Goal: Task Accomplishment & Management: Complete application form

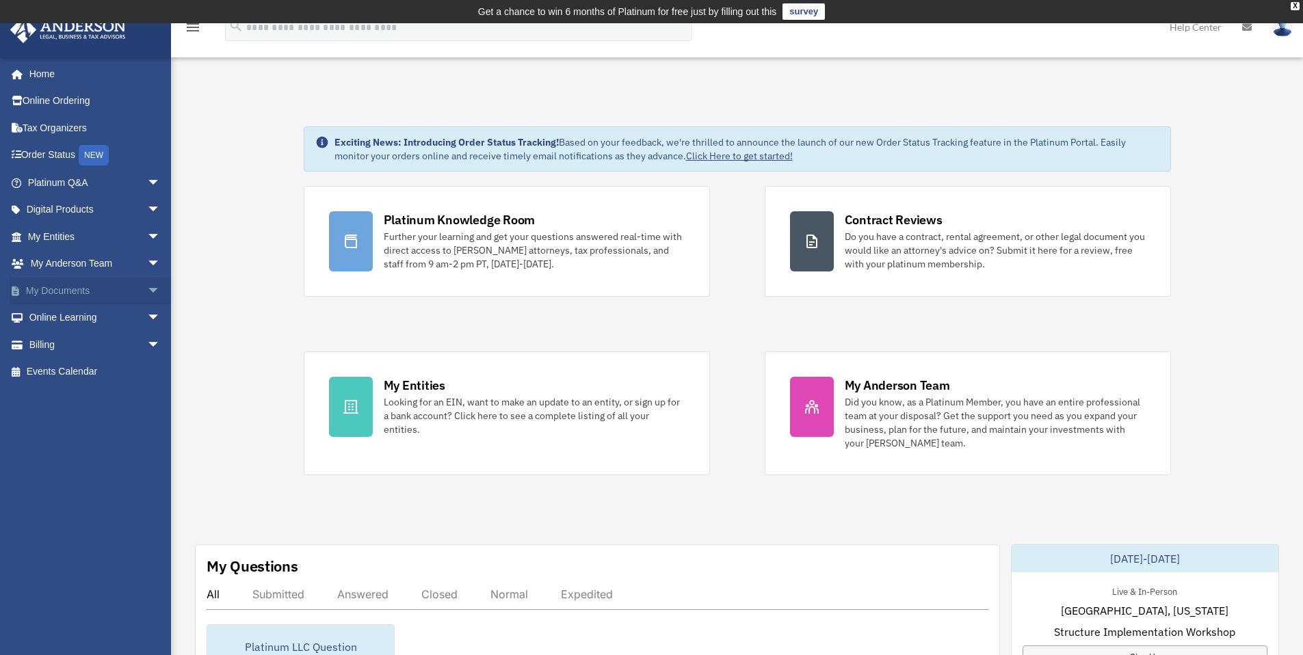
click at [148, 287] on span "arrow_drop_down" at bounding box center [160, 291] width 27 height 28
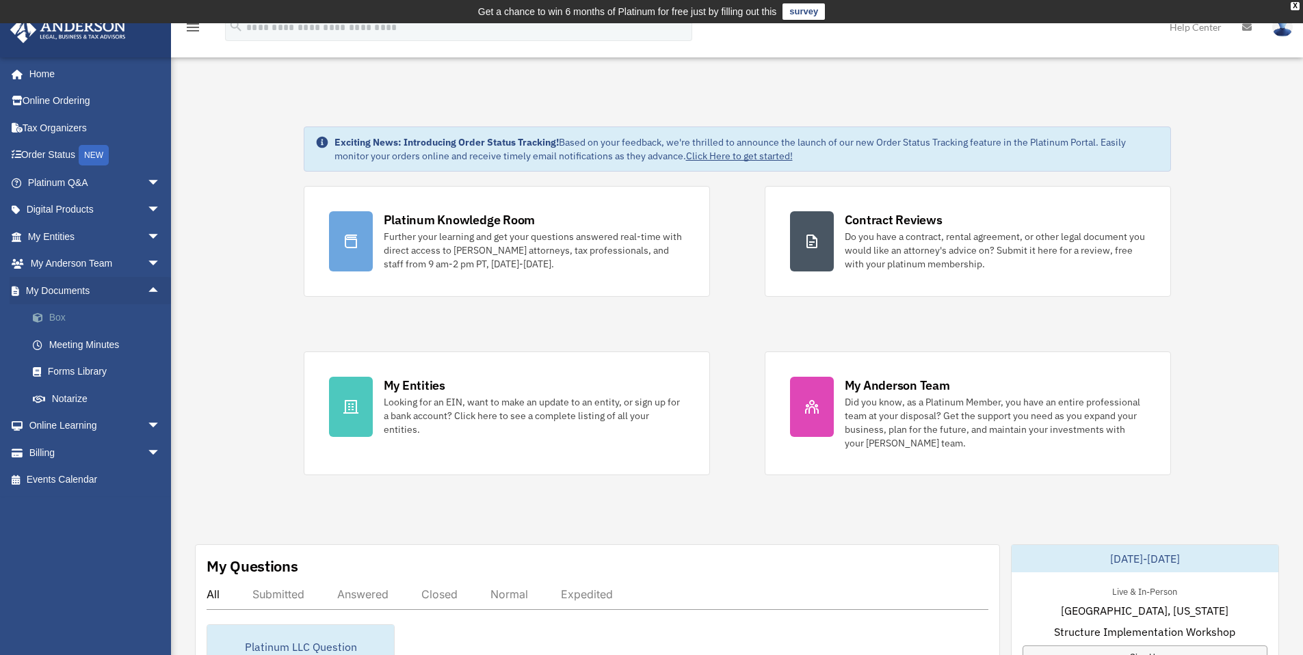
click at [68, 314] on link "Box" at bounding box center [100, 317] width 162 height 27
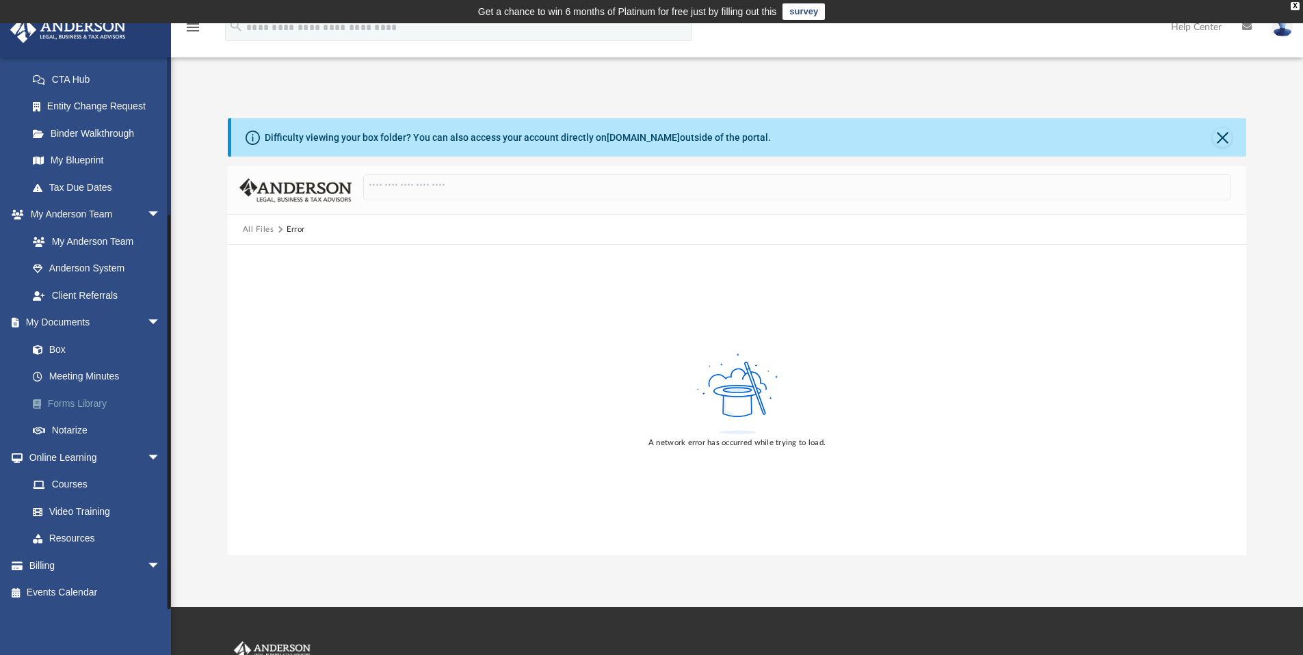
click at [91, 402] on link "Forms Library" at bounding box center [100, 403] width 162 height 27
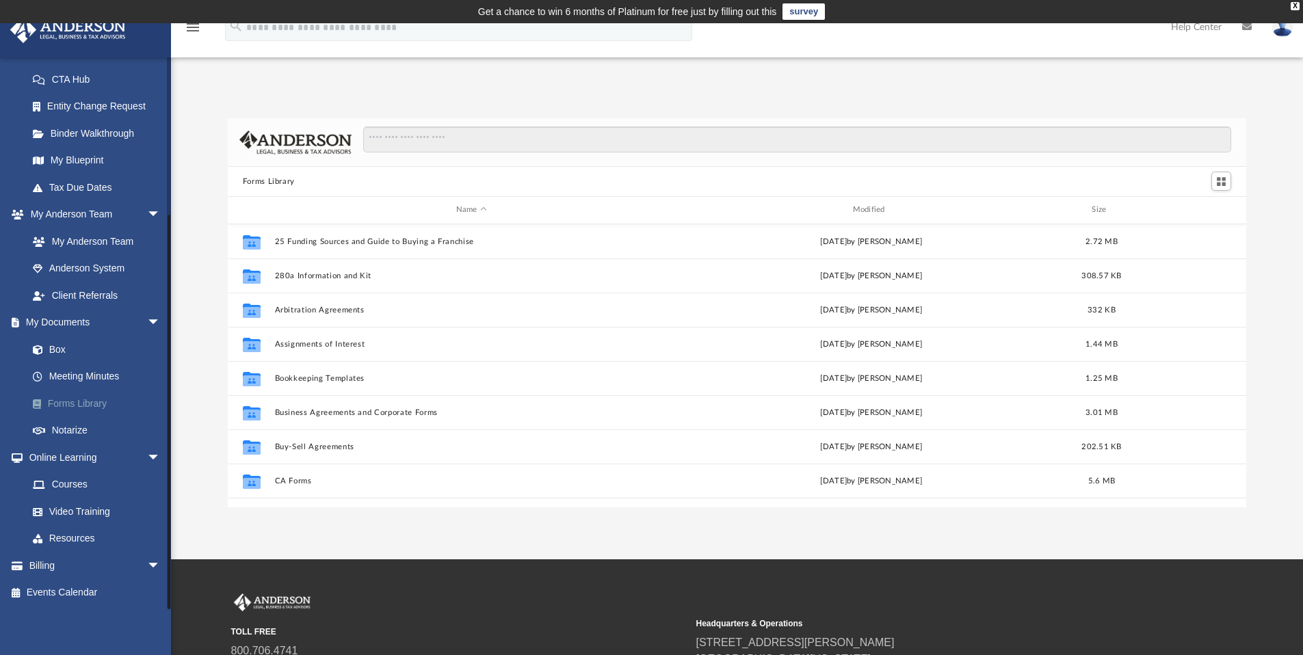
scroll to position [301, 1008]
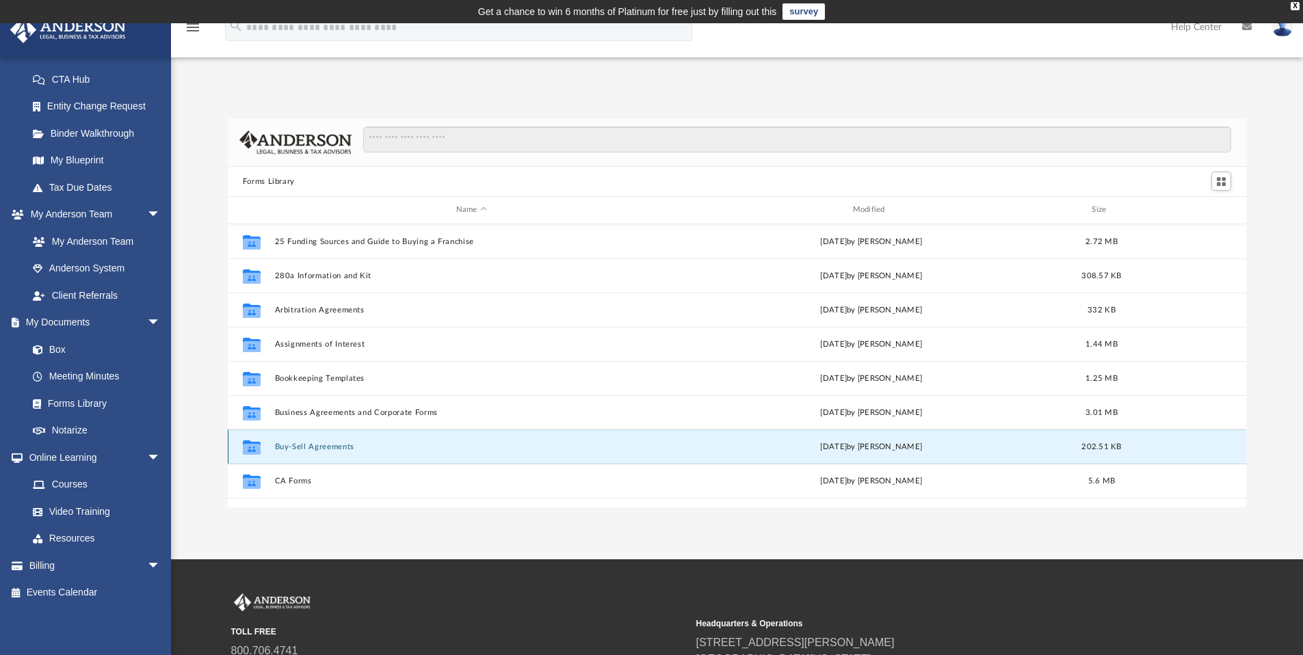
click at [334, 447] on button "Buy-Sell Agreements" at bounding box center [471, 446] width 394 height 9
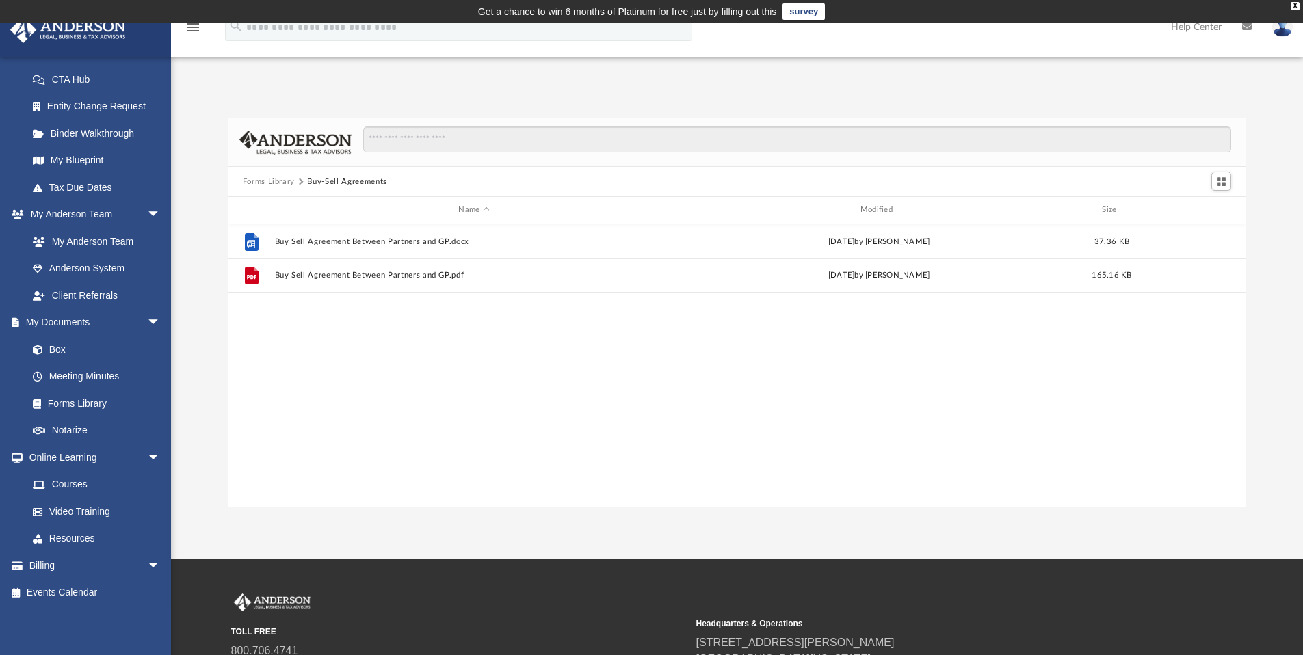
click at [272, 185] on button "Forms Library" at bounding box center [269, 182] width 52 height 12
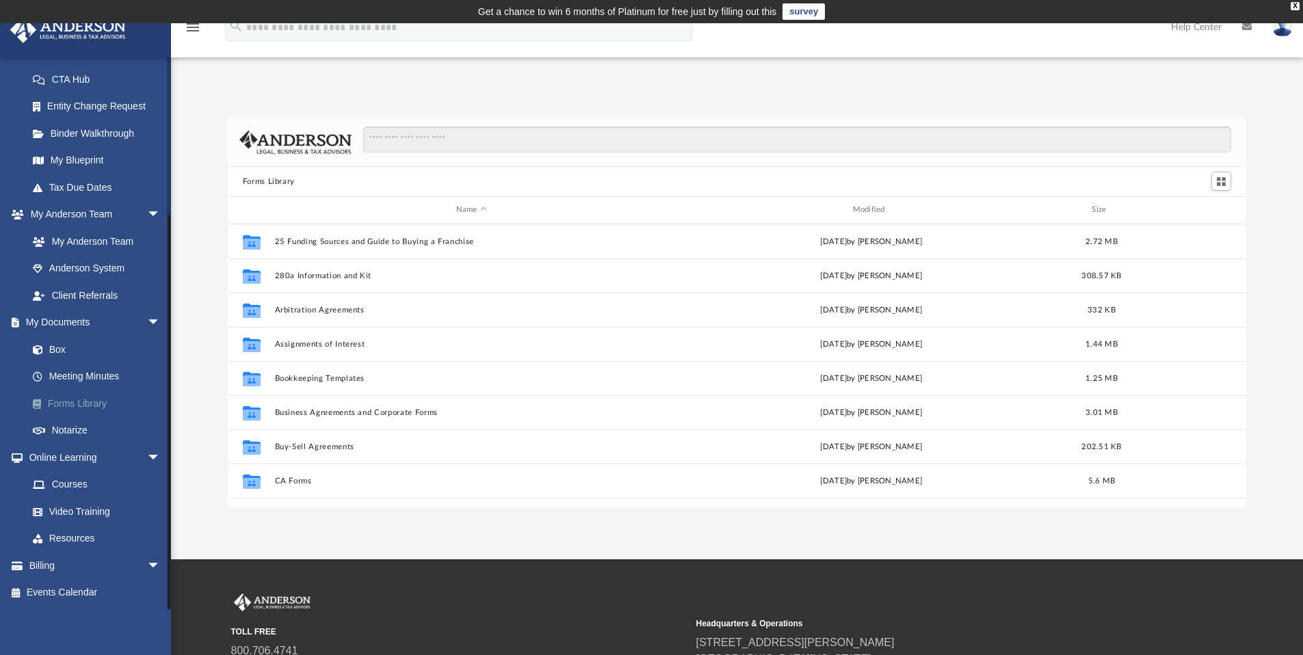
click at [103, 401] on link "Forms Library" at bounding box center [100, 403] width 162 height 27
click at [876, 212] on div "Modified" at bounding box center [871, 210] width 394 height 12
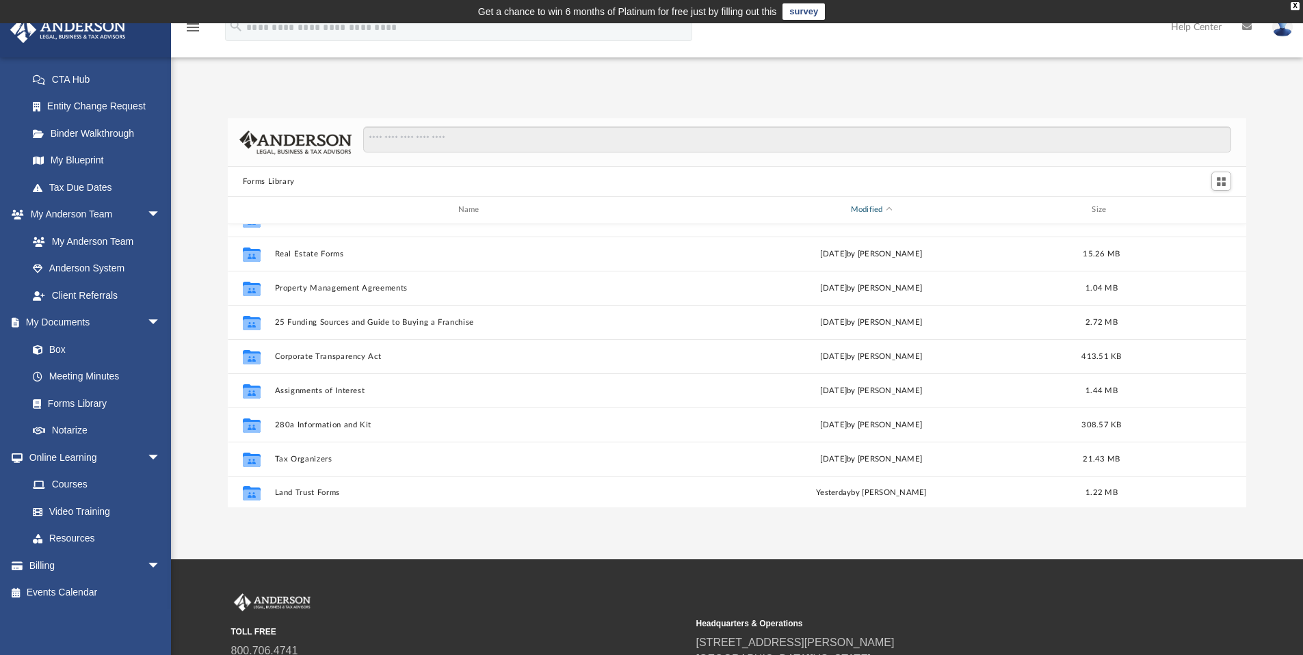
scroll to position [743, 0]
click at [147, 321] on span "arrow_drop_down" at bounding box center [160, 323] width 27 height 28
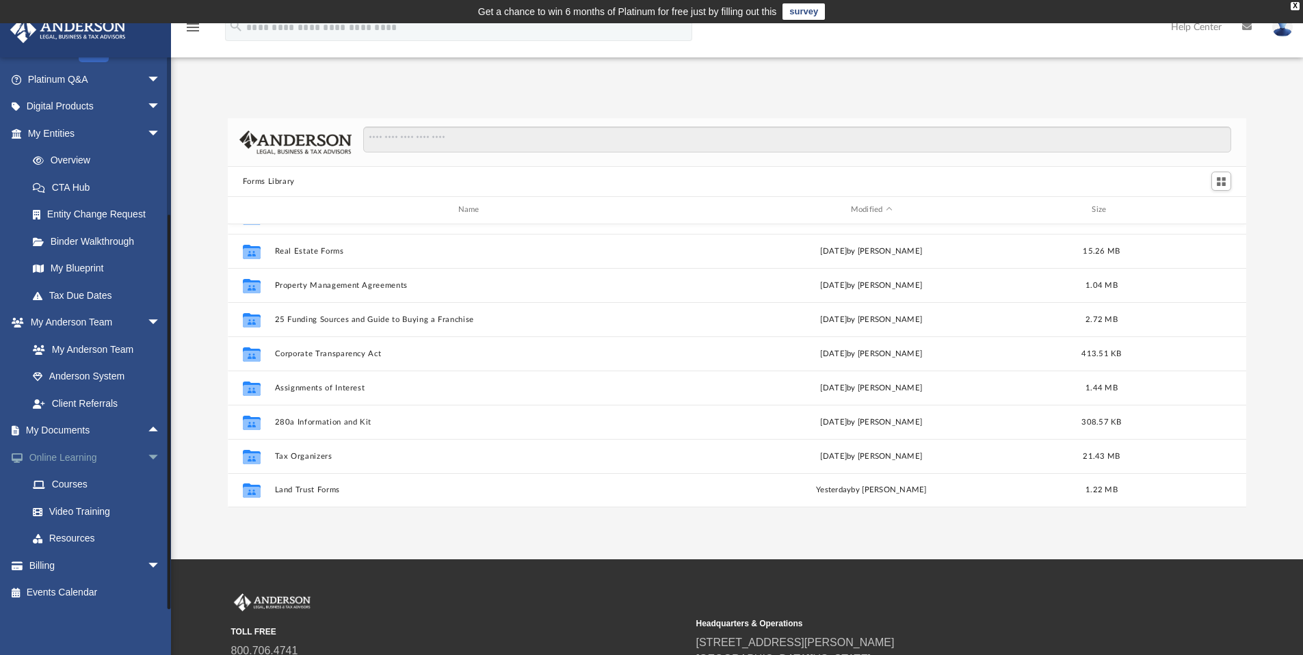
click at [147, 455] on span "arrow_drop_down" at bounding box center [160, 458] width 27 height 28
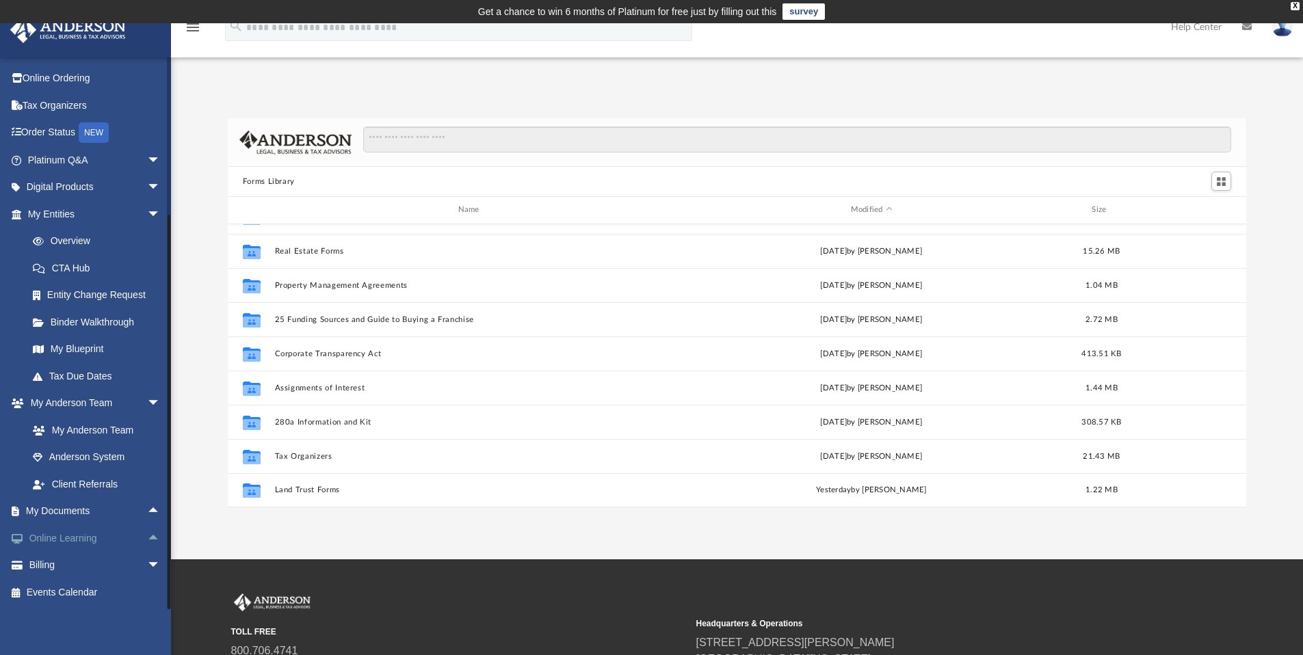
scroll to position [23, 0]
click at [119, 300] on link "Entity Change Request" at bounding box center [100, 295] width 162 height 27
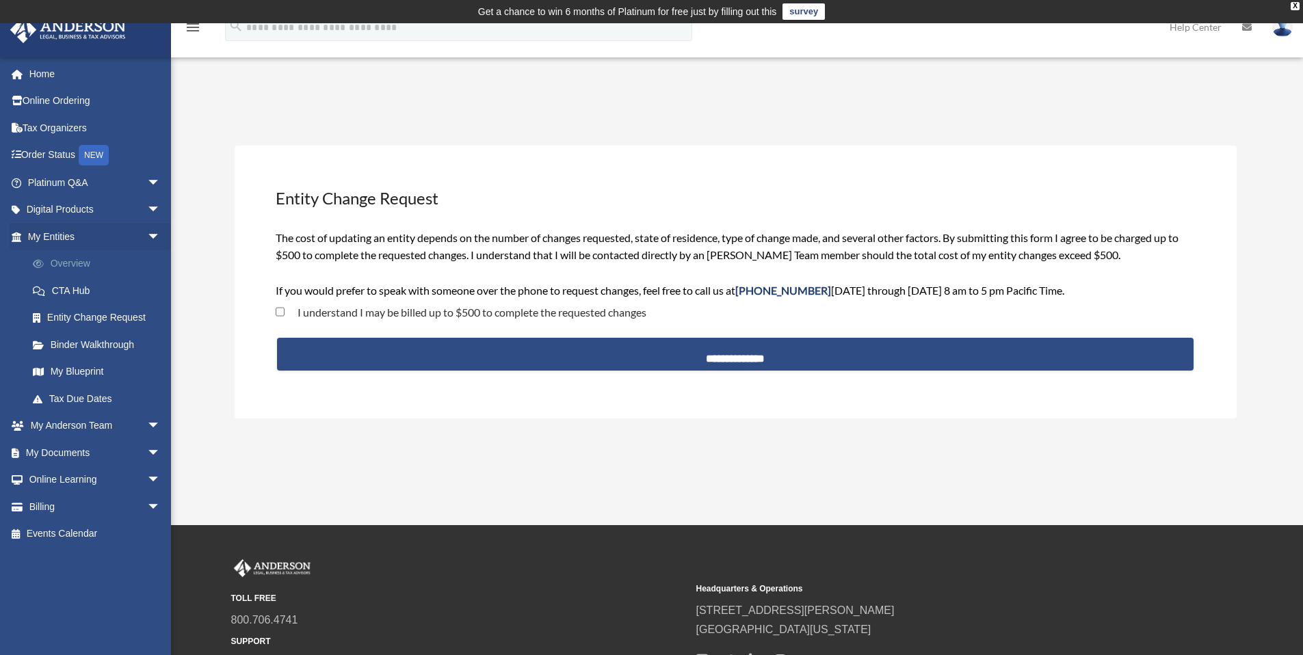
click at [91, 267] on link "Overview" at bounding box center [100, 263] width 162 height 27
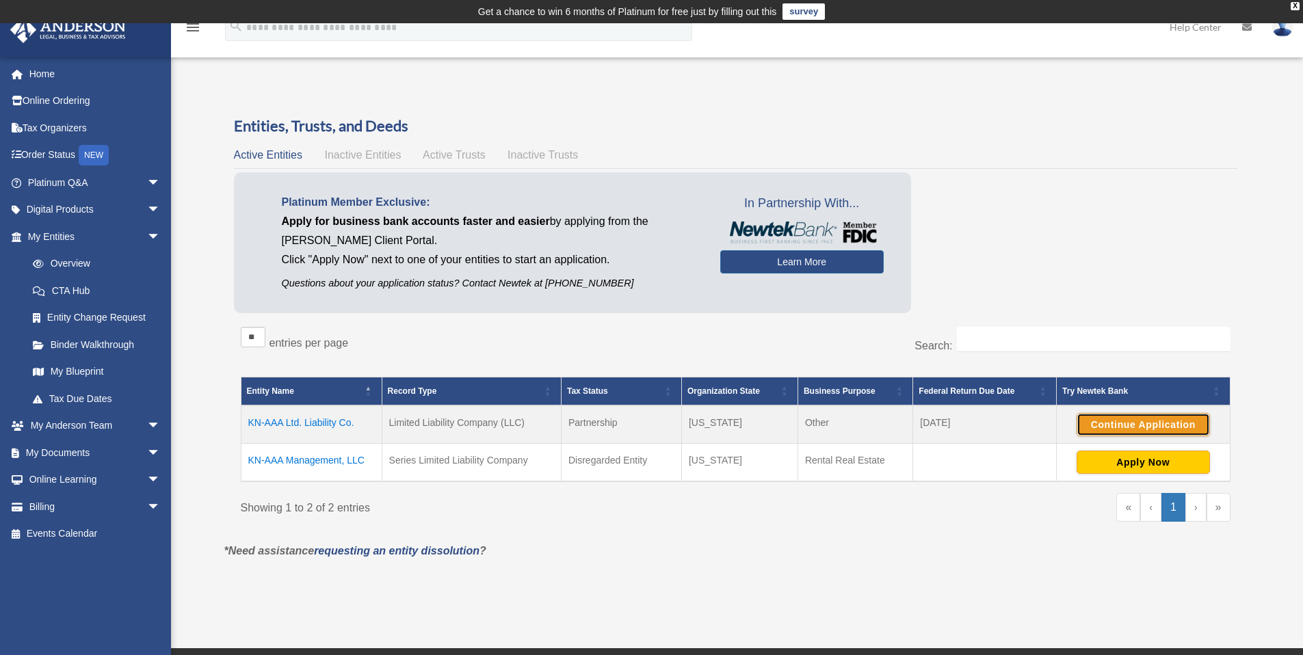
click at [1105, 428] on button "Continue Application" at bounding box center [1142, 424] width 133 height 23
click at [96, 366] on link "My Blueprint" at bounding box center [100, 371] width 162 height 27
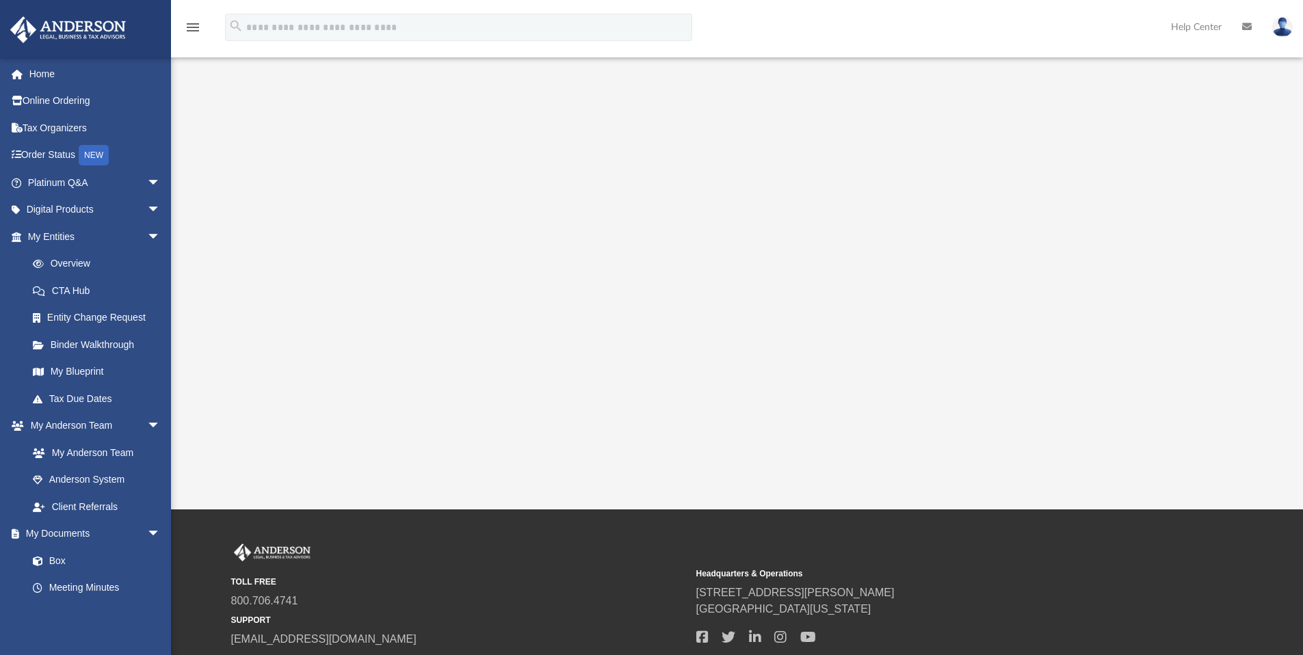
scroll to position [209, 0]
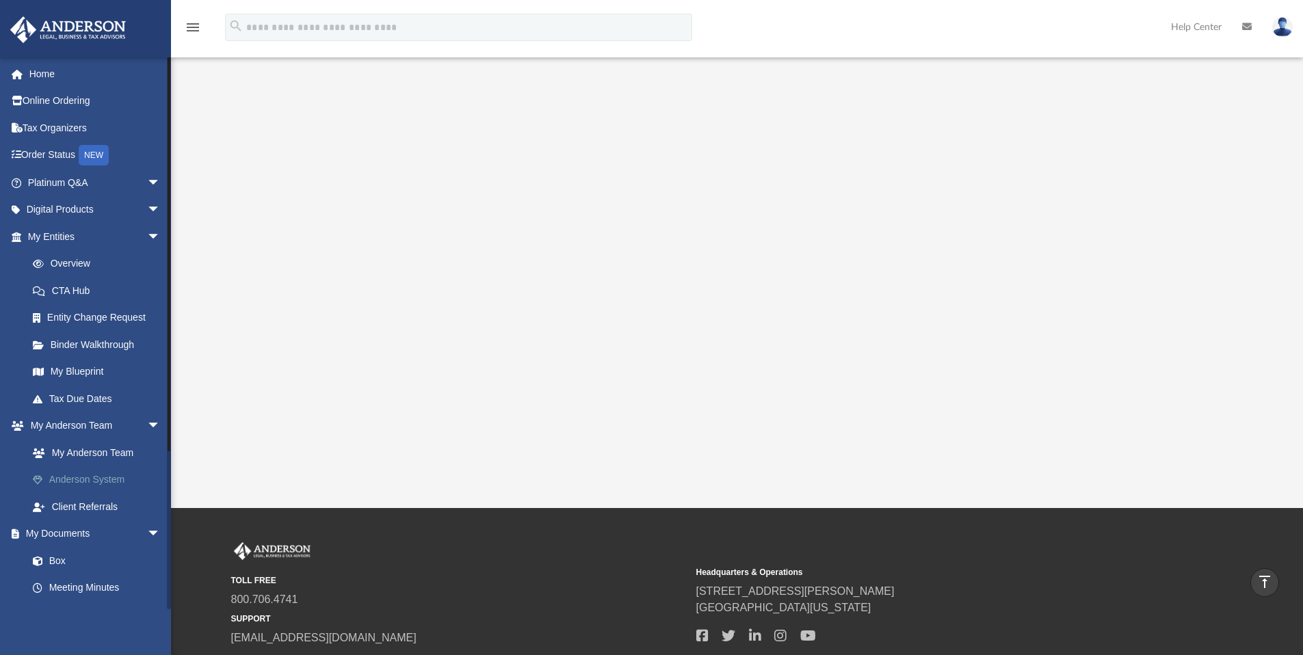
click at [124, 477] on link "Anderson System" at bounding box center [100, 479] width 162 height 27
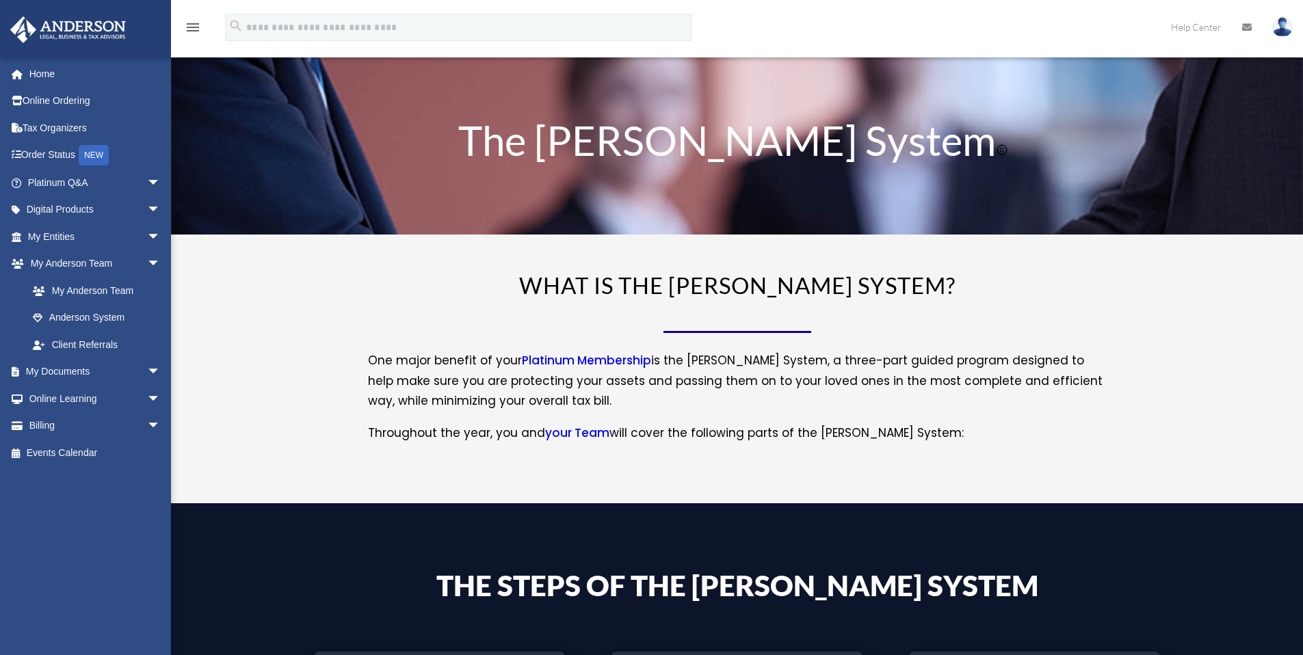
click at [120, 478] on div "[PERSON_NAME][EMAIL_ADDRESS][DOMAIN_NAME] Sign Out [PERSON_NAME][EMAIL_ADDRESS]…" at bounding box center [90, 333] width 181 height 553
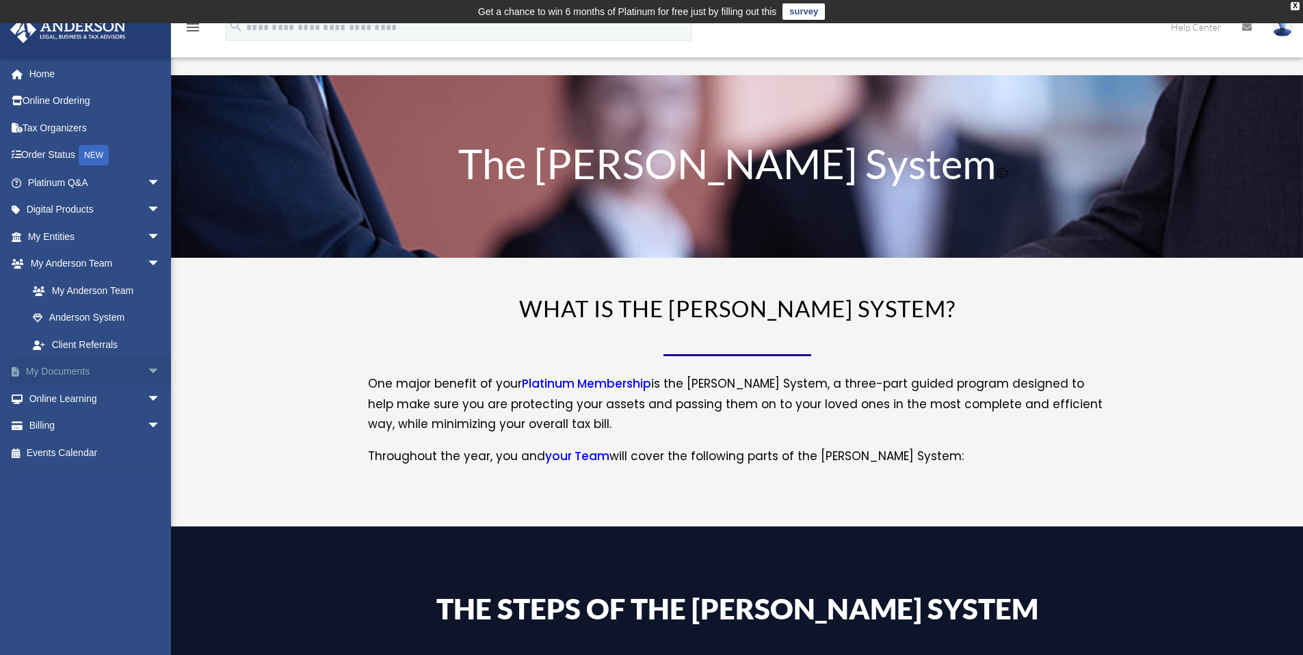
click at [98, 367] on link "My Documents arrow_drop_down" at bounding box center [96, 371] width 172 height 27
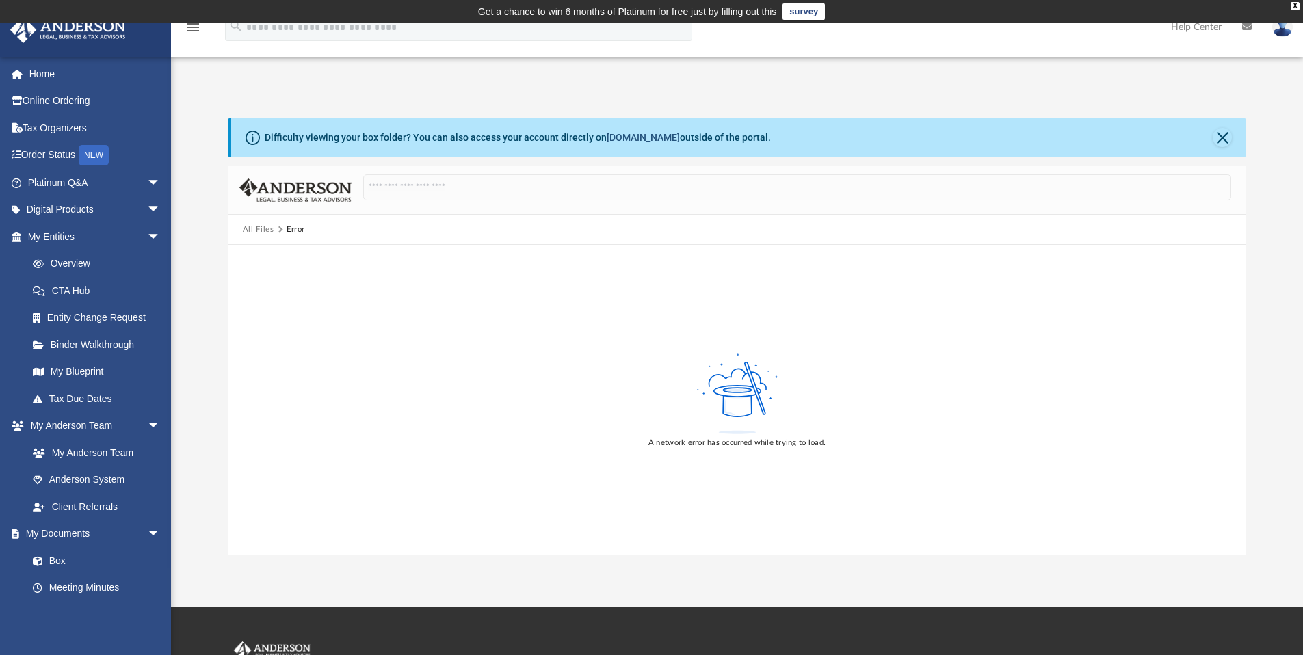
click at [655, 138] on link "box.com" at bounding box center [643, 137] width 73 height 11
